Goal: Transaction & Acquisition: Purchase product/service

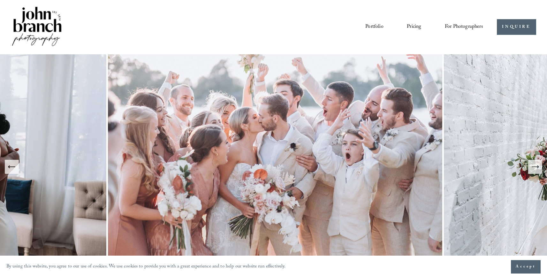
click at [416, 27] on link "Pricing" at bounding box center [414, 26] width 14 height 11
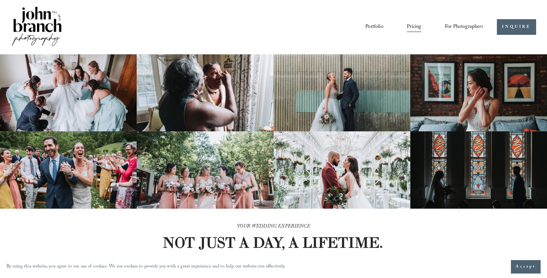
click at [0, 0] on span "Presets" at bounding box center [0, 0] width 0 height 0
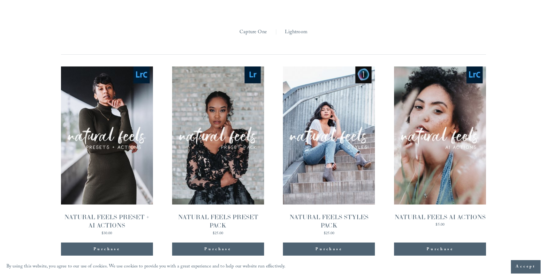
scroll to position [626, 0]
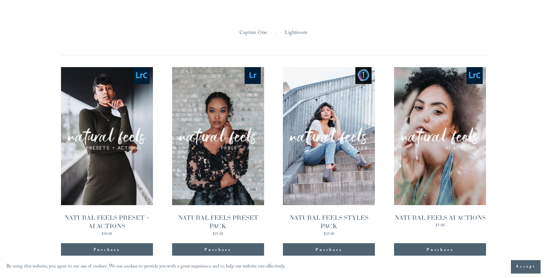
click at [106, 148] on link "Quick View NATURAL FEELS PRESET + AI ACTIONS $30.00" at bounding box center [107, 151] width 92 height 169
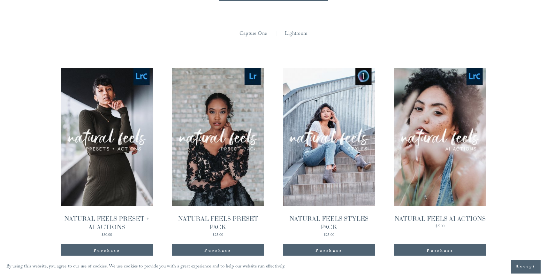
click at [215, 133] on link "Quick View NATURAL FEELS PRESET PACK $25.00" at bounding box center [218, 152] width 92 height 169
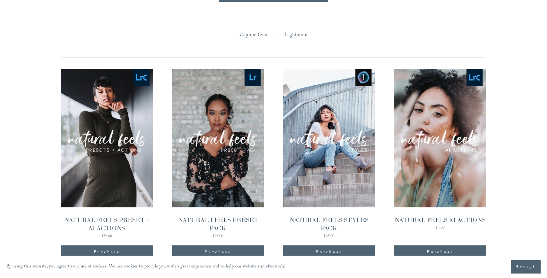
click at [122, 156] on link "Quick View NATURAL FEELS PRESET + AI ACTIONS $30.00" at bounding box center [107, 153] width 92 height 169
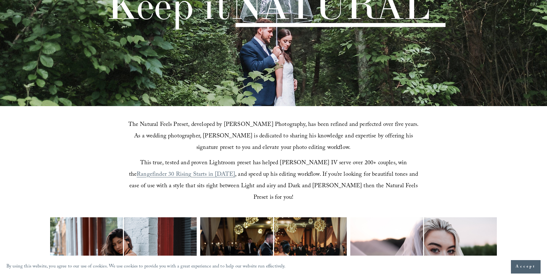
scroll to position [0, 0]
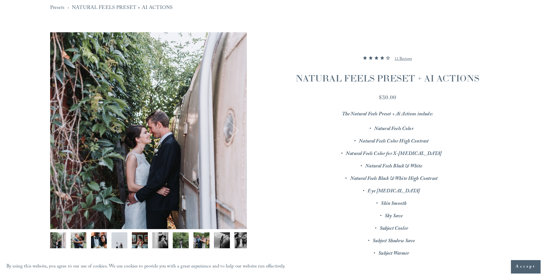
scroll to position [84, 0]
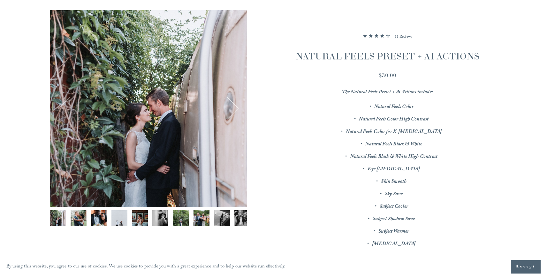
click at [517, 265] on span "Accept" at bounding box center [526, 267] width 20 height 6
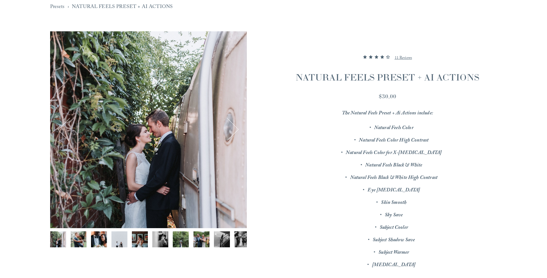
scroll to position [0, 0]
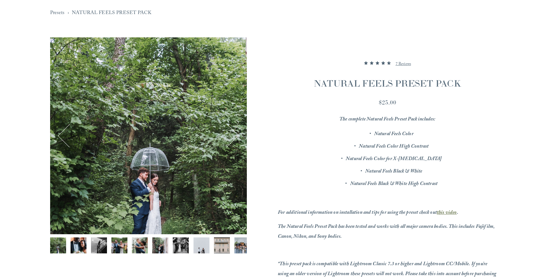
scroll to position [54, 0]
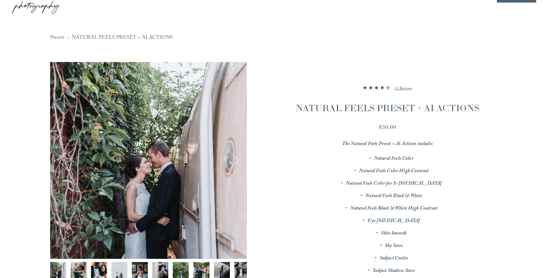
scroll to position [33, 0]
